Goal: Navigation & Orientation: Locate item on page

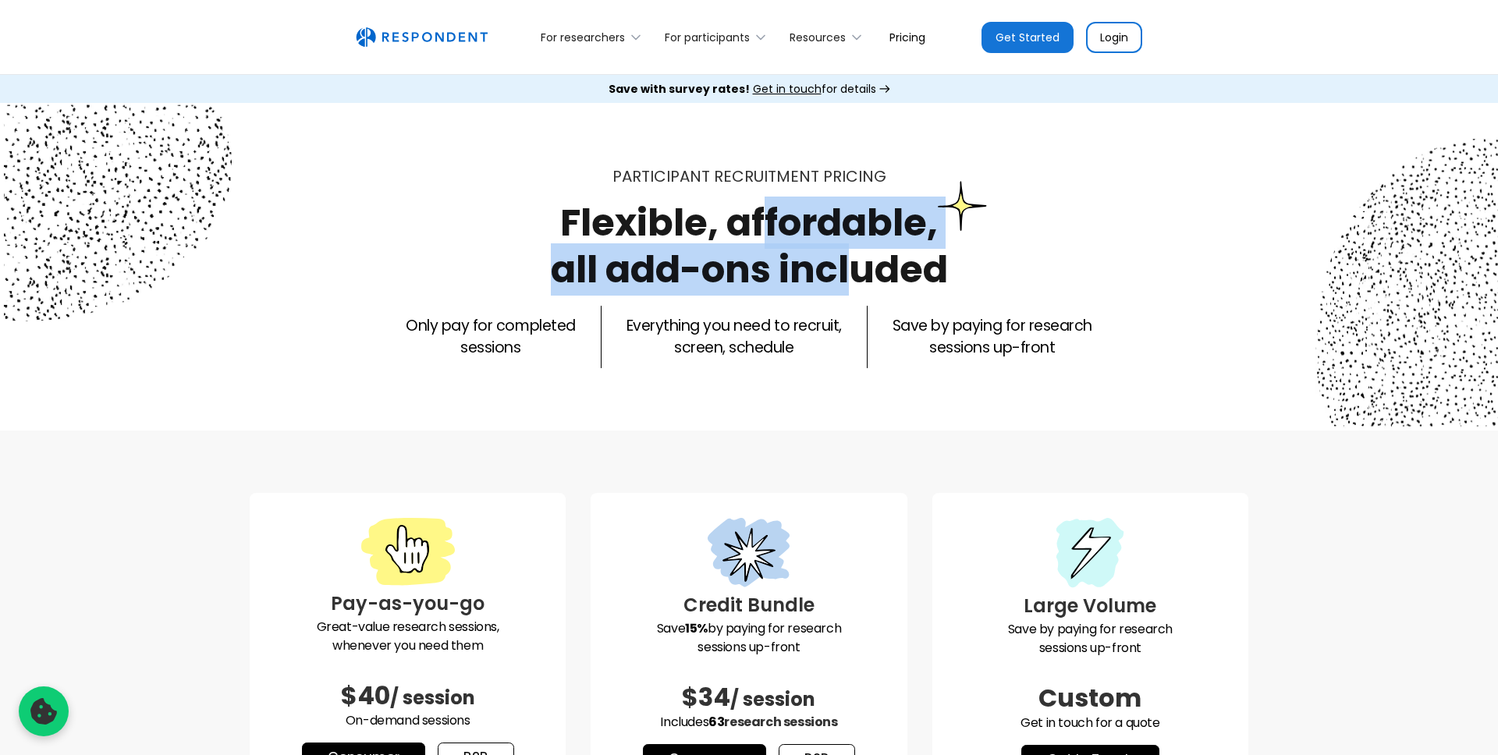
click at [765, 242] on h1 "Flexible, affordable, all add-ons included" at bounding box center [749, 246] width 397 height 99
drag, startPoint x: 0, startPoint y: 0, endPoint x: 780, endPoint y: 279, distance: 827.9
click at [780, 276] on h1 "Flexible, affordable, all add-ons included" at bounding box center [749, 246] width 397 height 99
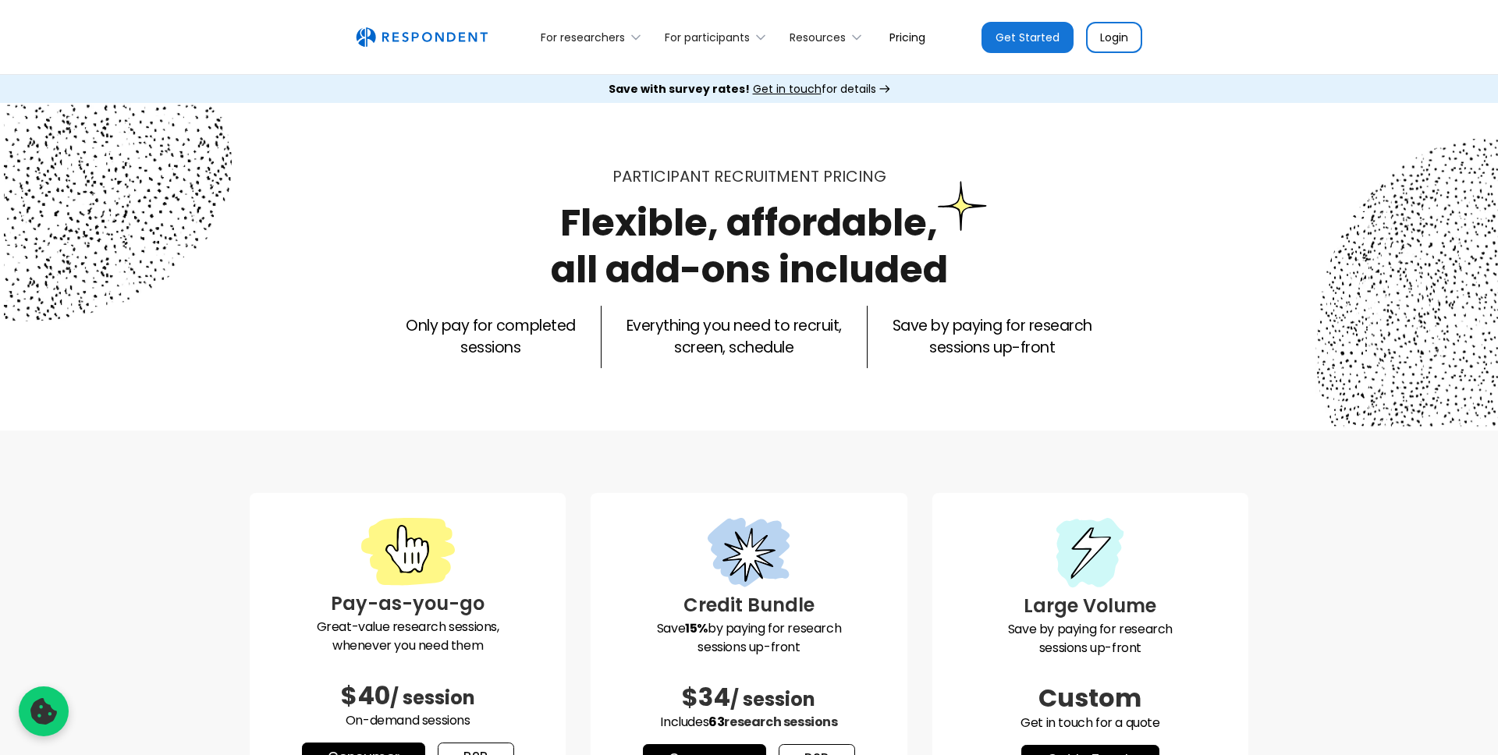
click at [779, 279] on h1 "Flexible, affordable, all add-ons included" at bounding box center [749, 246] width 397 height 99
drag, startPoint x: 779, startPoint y: 279, endPoint x: 758, endPoint y: 233, distance: 50.6
click at [758, 236] on h1 "Flexible, affordable, all add-ons included" at bounding box center [749, 246] width 397 height 99
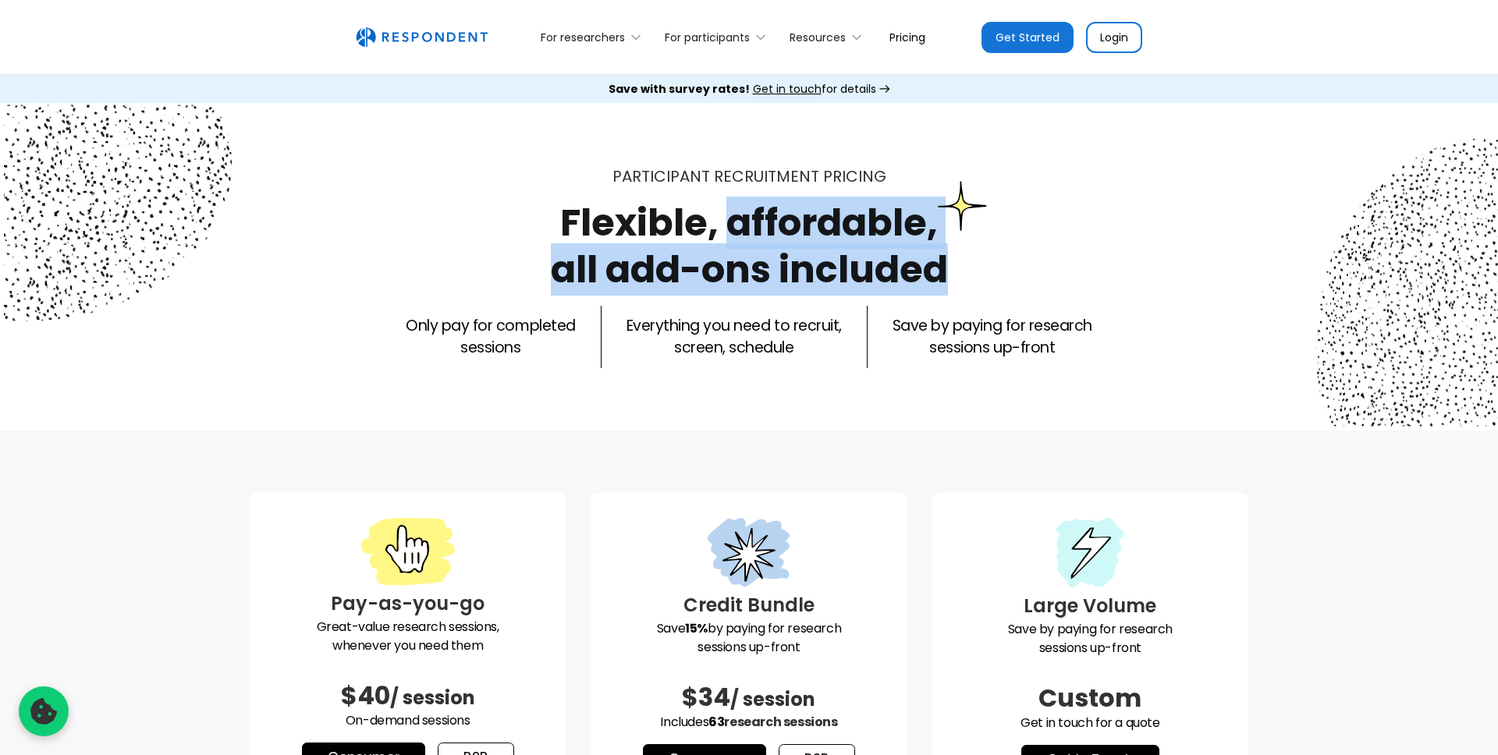
click at [758, 233] on h1 "Flexible, affordable, all add-ons included" at bounding box center [749, 246] width 397 height 99
drag, startPoint x: 758, startPoint y: 233, endPoint x: 758, endPoint y: 270, distance: 37.5
click at [758, 268] on h1 "Flexible, affordable, all add-ons included" at bounding box center [749, 246] width 397 height 99
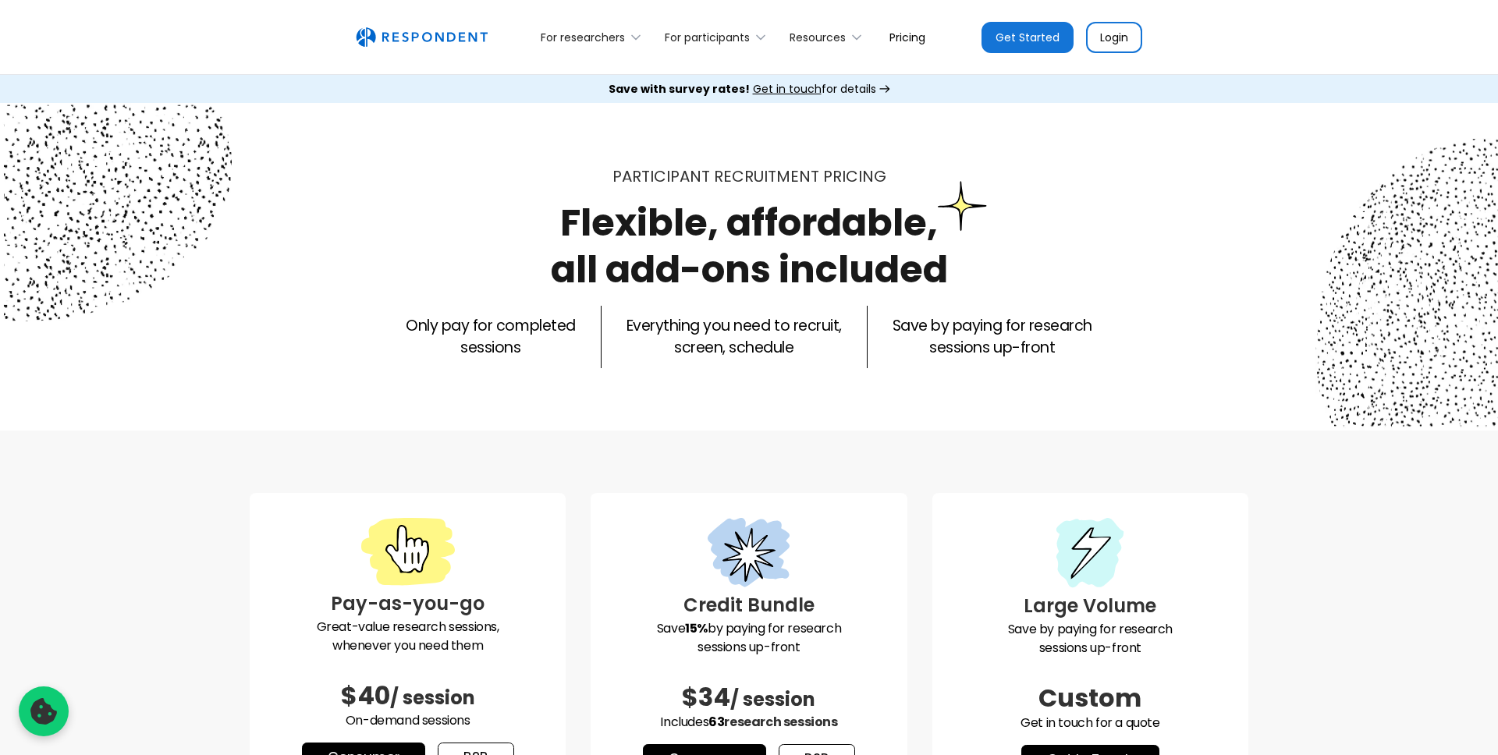
click at [758, 270] on h1 "Flexible, affordable, all add-ons included" at bounding box center [749, 246] width 397 height 99
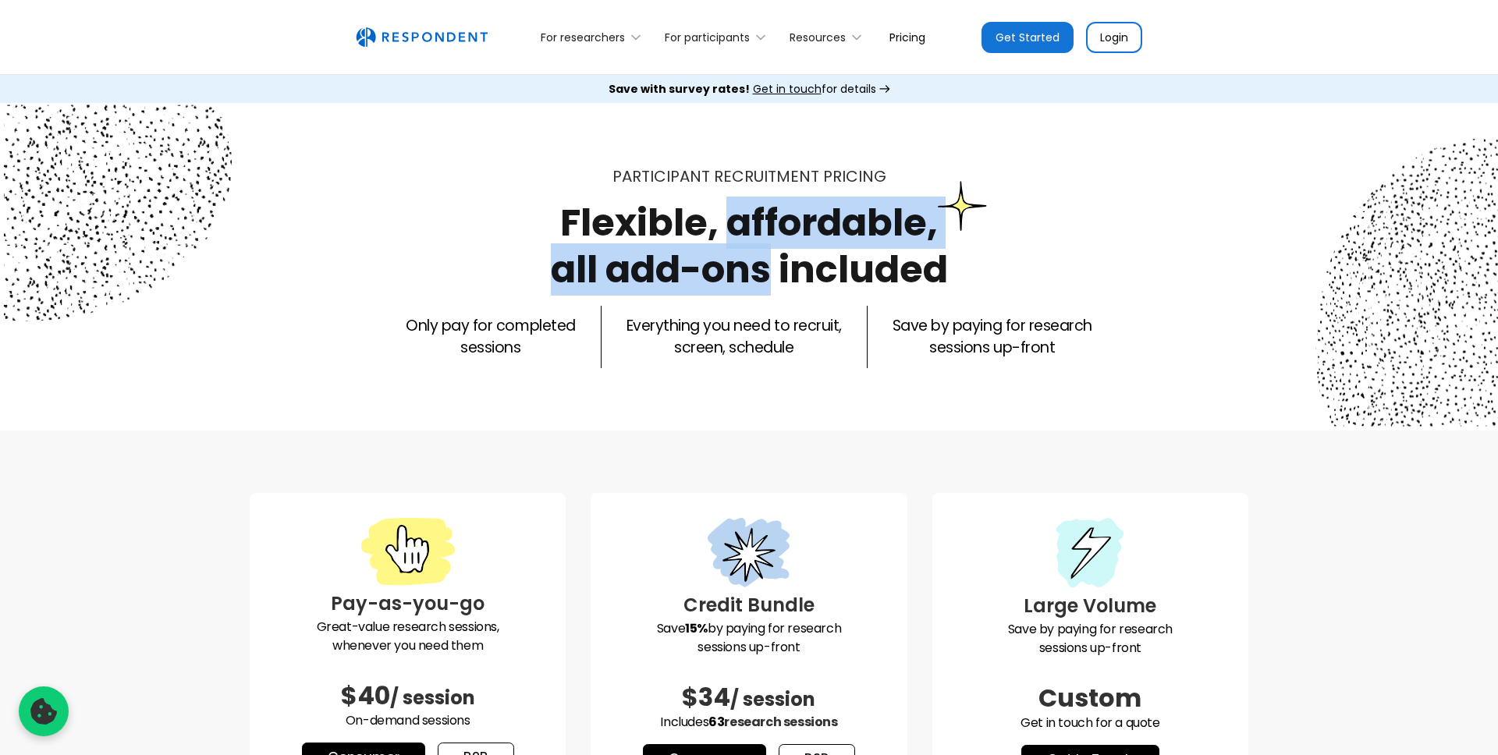
drag, startPoint x: 758, startPoint y: 270, endPoint x: 755, endPoint y: 215, distance: 55.5
click at [757, 210] on h1 "Flexible, affordable, all add-ons included" at bounding box center [749, 246] width 397 height 99
click at [755, 215] on h1 "Flexible, affordable, all add-ons included" at bounding box center [749, 246] width 397 height 99
drag, startPoint x: 755, startPoint y: 215, endPoint x: 755, endPoint y: 264, distance: 49.2
click at [755, 262] on h1 "Flexible, affordable, all add-ons included" at bounding box center [749, 246] width 397 height 99
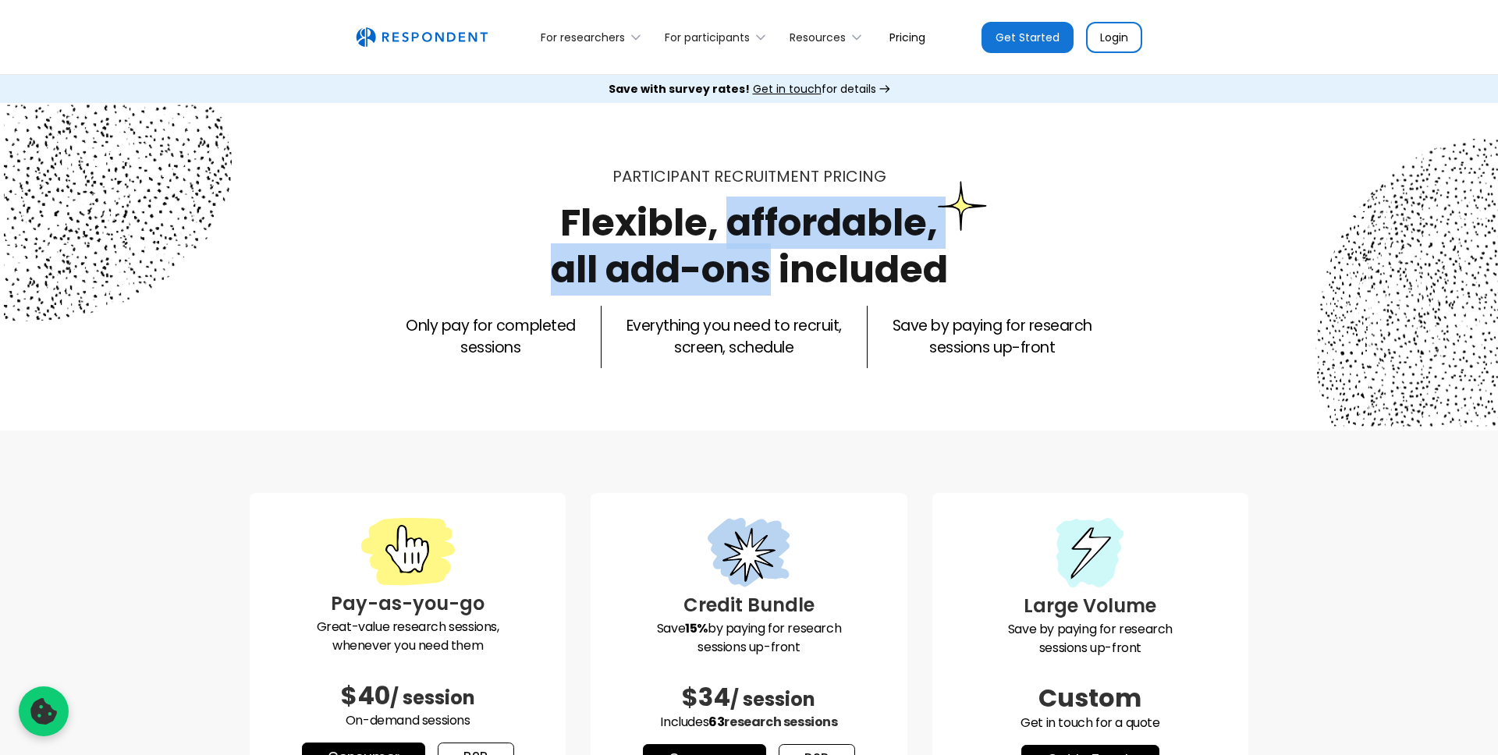
click at [755, 264] on h1 "Flexible, affordable, all add-ons included" at bounding box center [749, 246] width 397 height 99
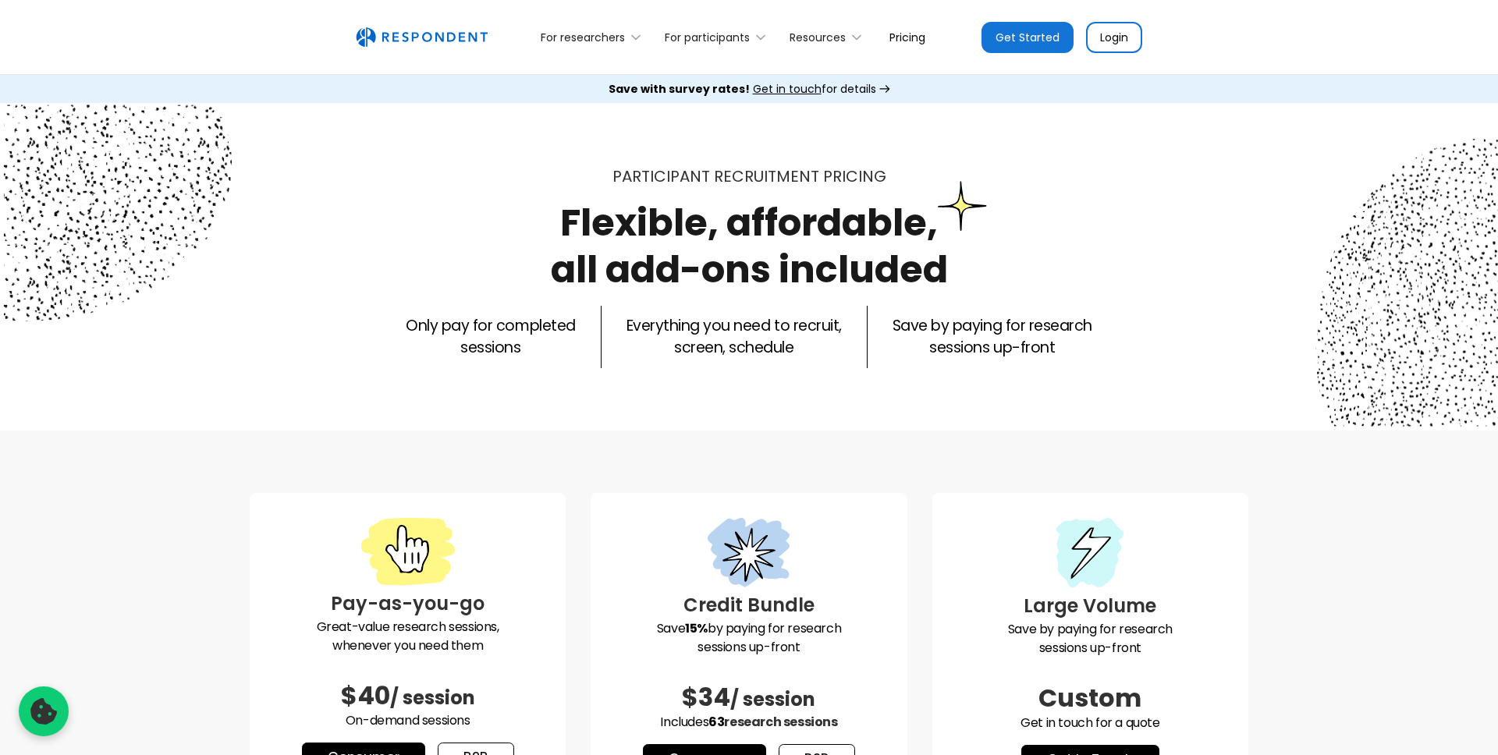
click at [822, 212] on h1 "Flexible, affordable, all add-ons included" at bounding box center [749, 246] width 397 height 99
